Goal: Task Accomplishment & Management: Use online tool/utility

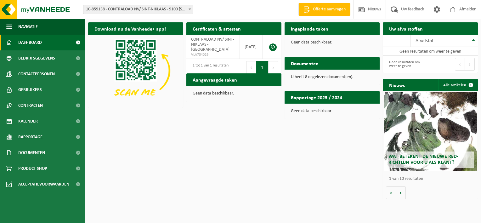
click at [190, 10] on span at bounding box center [190, 9] width 6 height 8
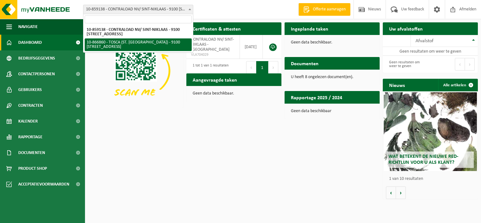
select select "103057"
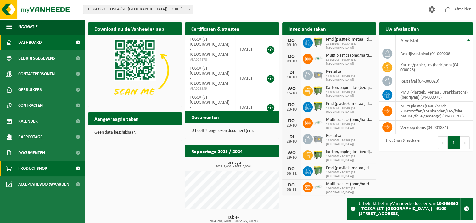
click at [30, 169] on span "Product Shop" at bounding box center [32, 169] width 29 height 16
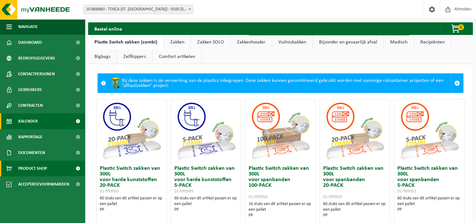
click at [28, 120] on span "Kalender" at bounding box center [28, 121] width 20 height 16
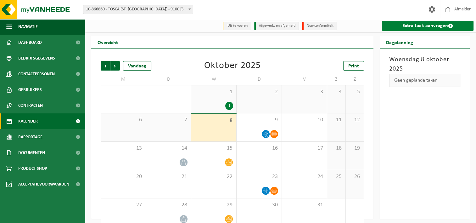
click at [432, 28] on link "Extra taak aanvragen" at bounding box center [428, 26] width 92 height 10
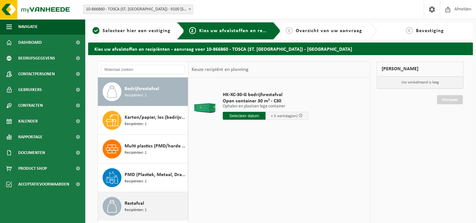
click at [140, 210] on span "Recipiënten: 1" at bounding box center [136, 210] width 22 height 6
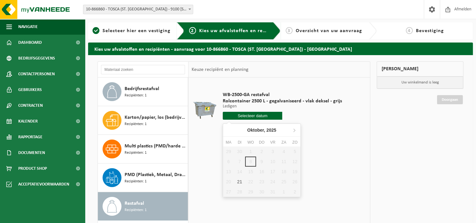
click at [271, 117] on input "text" at bounding box center [253, 116] width 60 height 8
click at [239, 182] on div "21" at bounding box center [239, 182] width 11 height 10
type input "Van [DATE]"
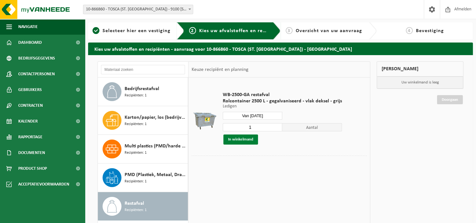
click at [244, 140] on button "In winkelmand" at bounding box center [241, 139] width 35 height 10
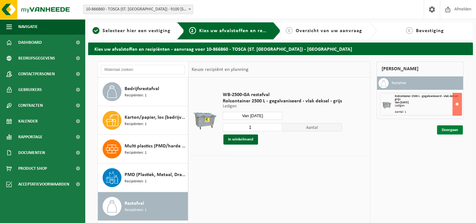
click at [455, 130] on link "Doorgaan" at bounding box center [450, 129] width 26 height 9
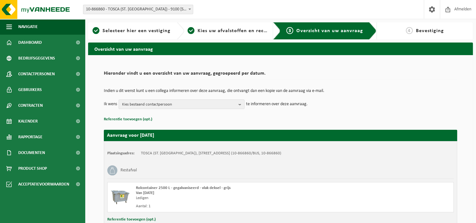
scroll to position [47, 0]
